Goal: Find specific fact: Find specific fact

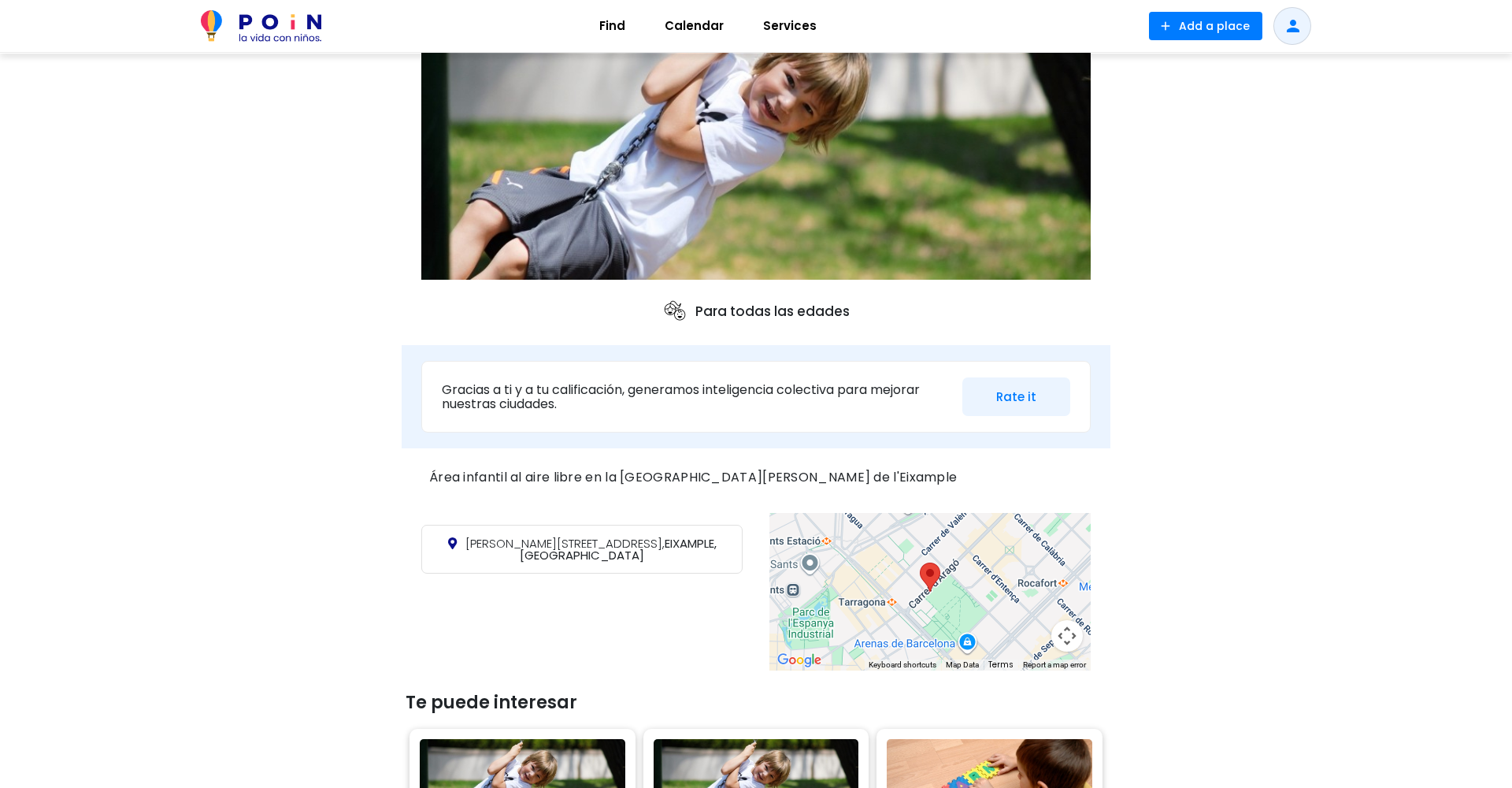
scroll to position [239, 0]
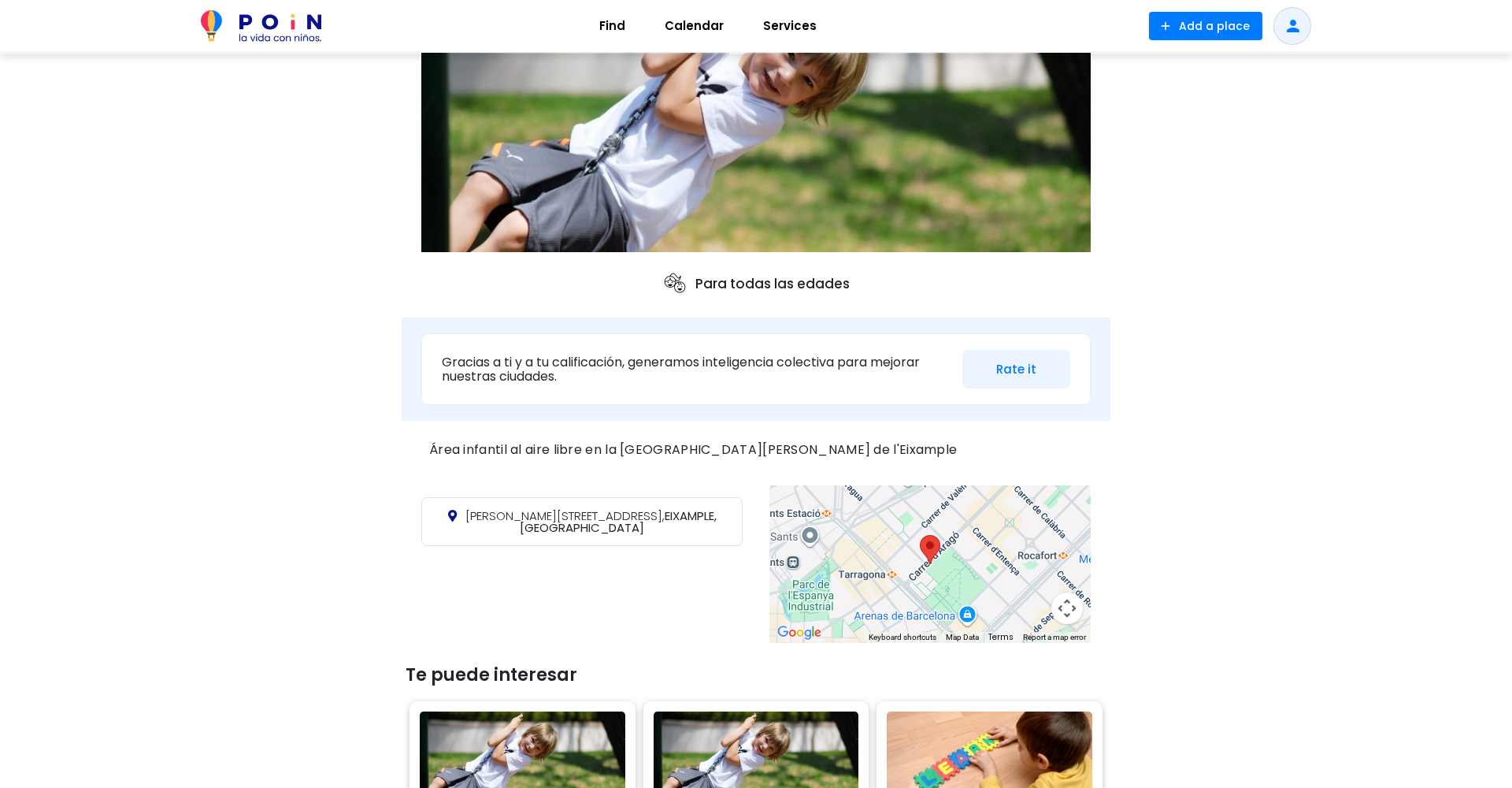
click at [931, 620] on div at bounding box center [930, 564] width 321 height 158
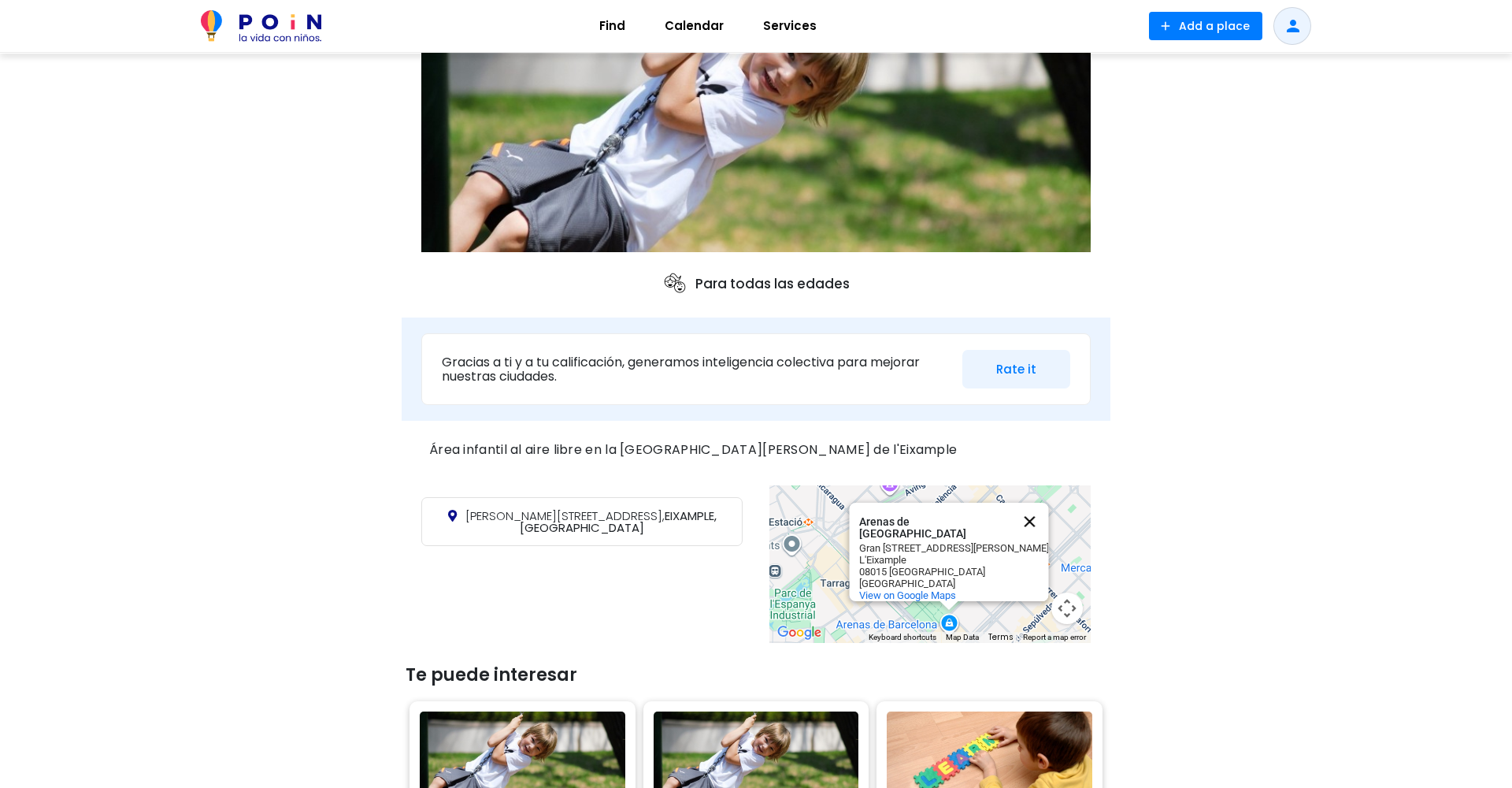
click at [1024, 513] on button "Close" at bounding box center [1029, 521] width 38 height 38
click at [1024, 513] on div "Arenas de Barcelona [GEOGRAPHIC_DATA] Gran [STREET_ADDRESS][PERSON_NAME] View o…" at bounding box center [930, 564] width 321 height 158
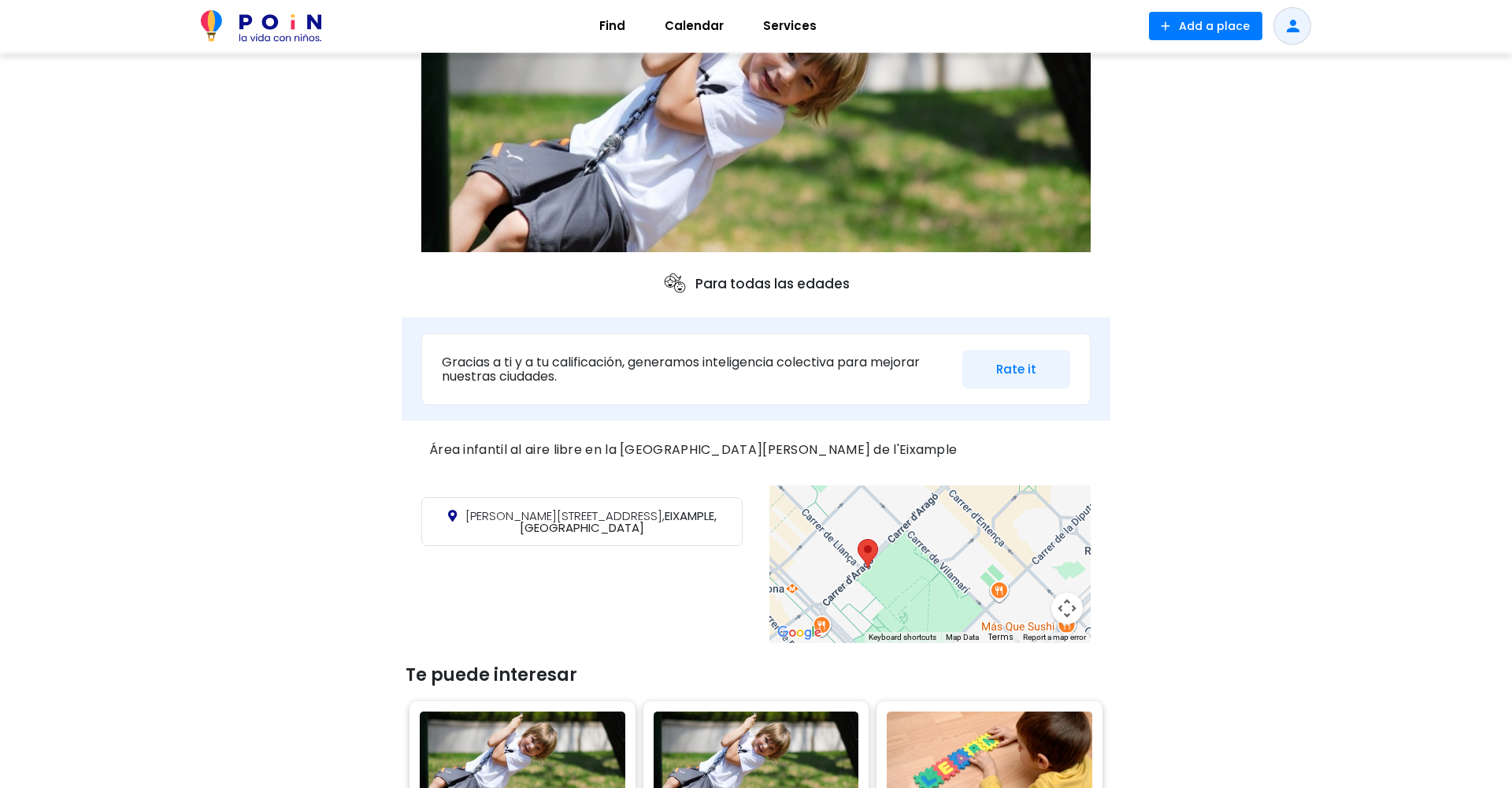
drag, startPoint x: 859, startPoint y: 595, endPoint x: 931, endPoint y: 525, distance: 100.4
click at [931, 525] on div at bounding box center [930, 564] width 321 height 158
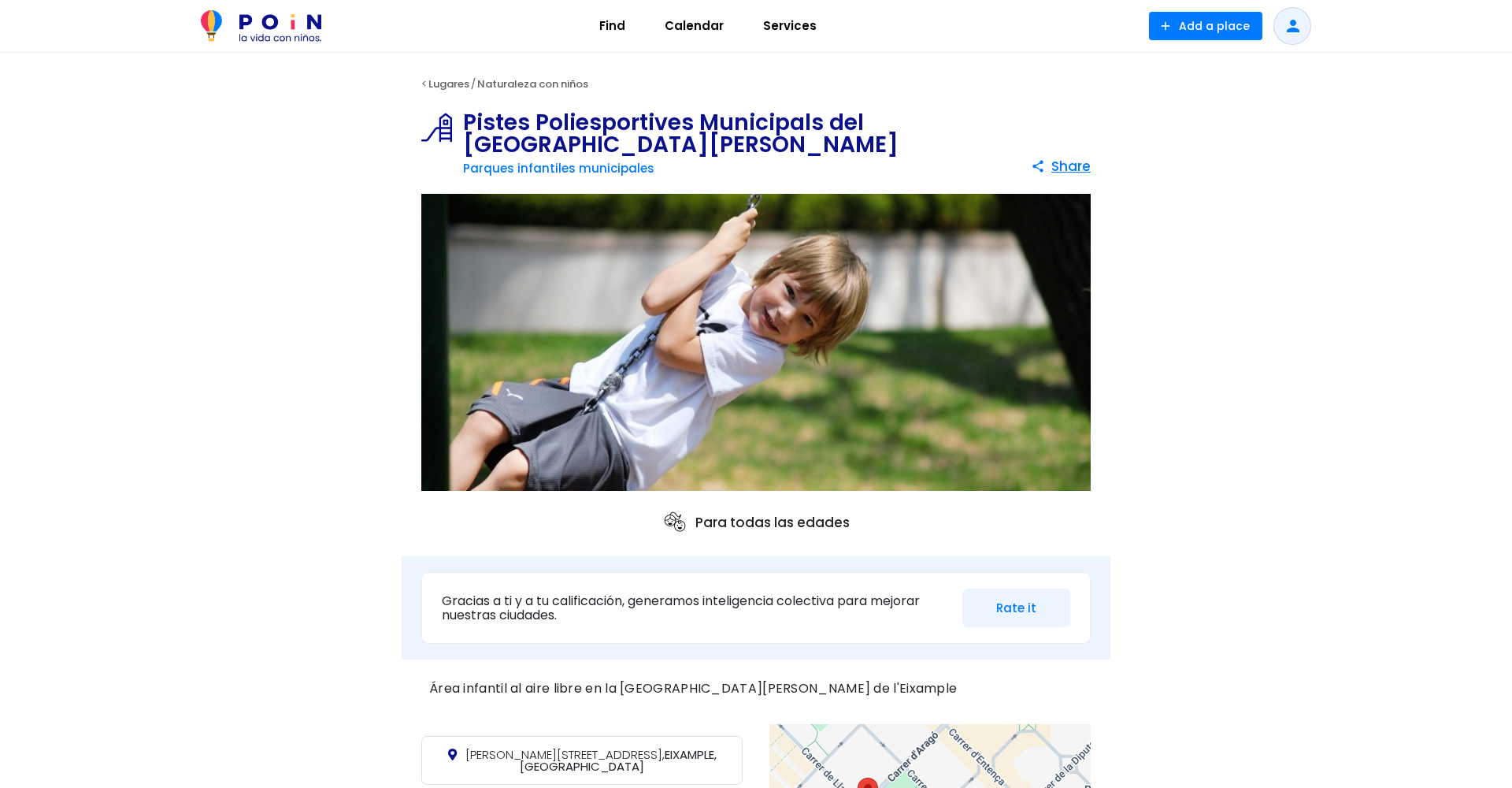
scroll to position [0, 0]
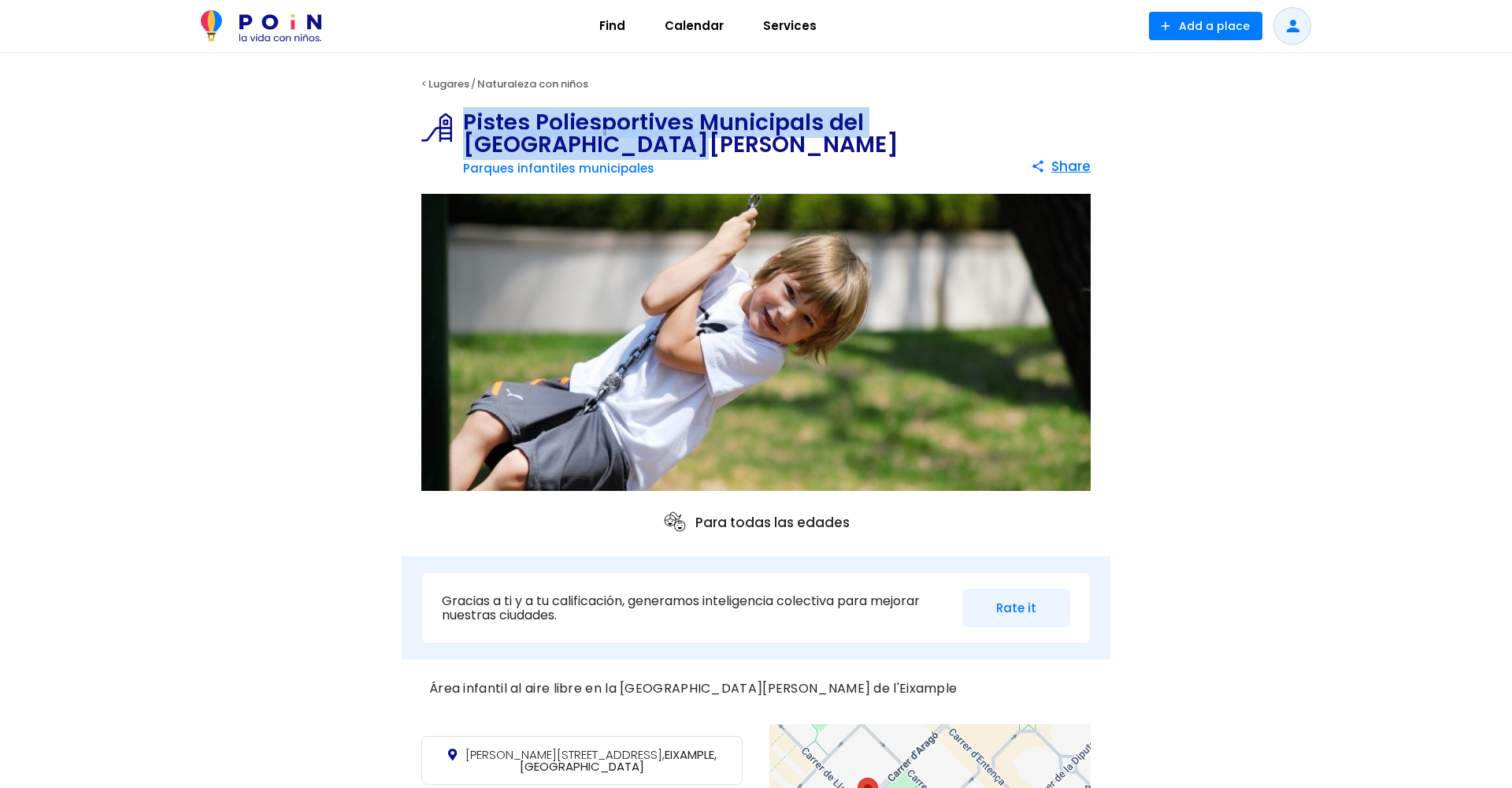
drag, startPoint x: 465, startPoint y: 123, endPoint x: 532, endPoint y: 149, distance: 71.9
click at [532, 149] on h1 "Pistes Poliesportives Municipals del [GEOGRAPHIC_DATA][PERSON_NAME]" at bounding box center [747, 134] width 568 height 45
copy h1 "Pistes Poliesportives Municipals del [GEOGRAPHIC_DATA][PERSON_NAME]"
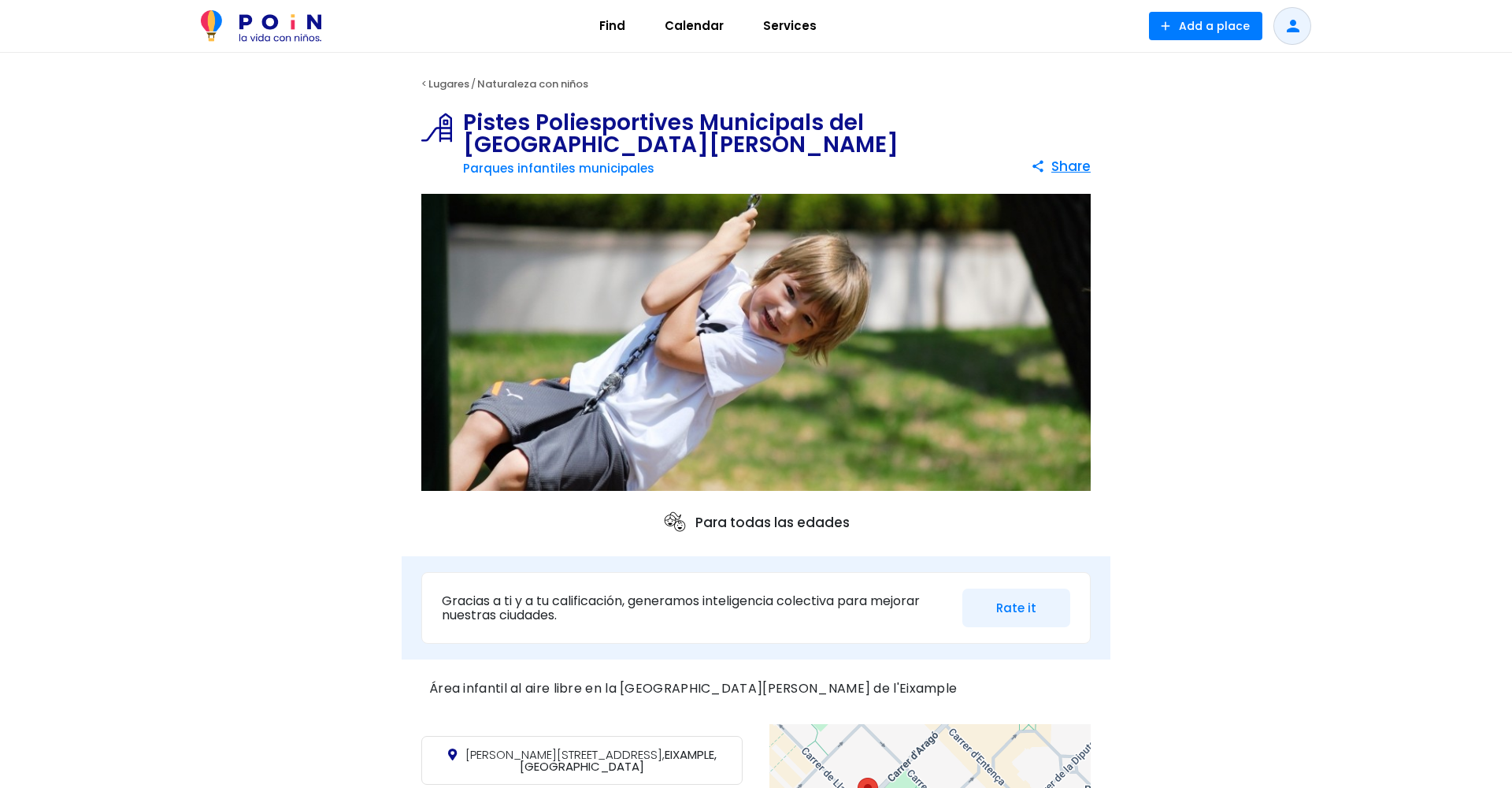
click at [1344, 428] on div "< Lugares / Naturaleza con niños Pistes Poliesportives Municipals del [GEOGRAPH…" at bounding box center [756, 733] width 1512 height 1362
drag, startPoint x: 495, startPoint y: 753, endPoint x: 556, endPoint y: 756, distance: 61.1
click at [556, 756] on span "[PERSON_NAME][STREET_ADDRESS]," at bounding box center [564, 755] width 200 height 17
copy p "[PERSON_NAME], 2"
